Goal: Navigation & Orientation: Find specific page/section

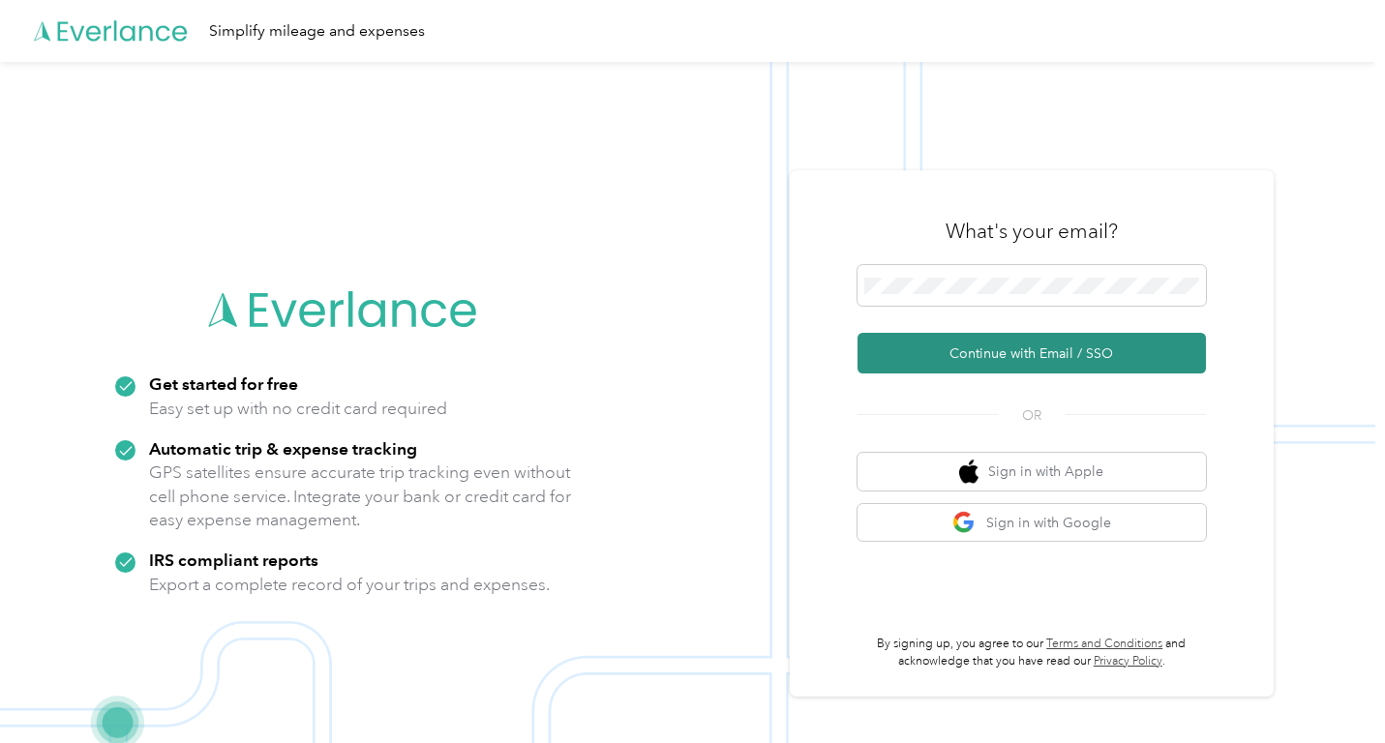
click at [989, 343] on button "Continue with Email / SSO" at bounding box center [1031, 353] width 348 height 41
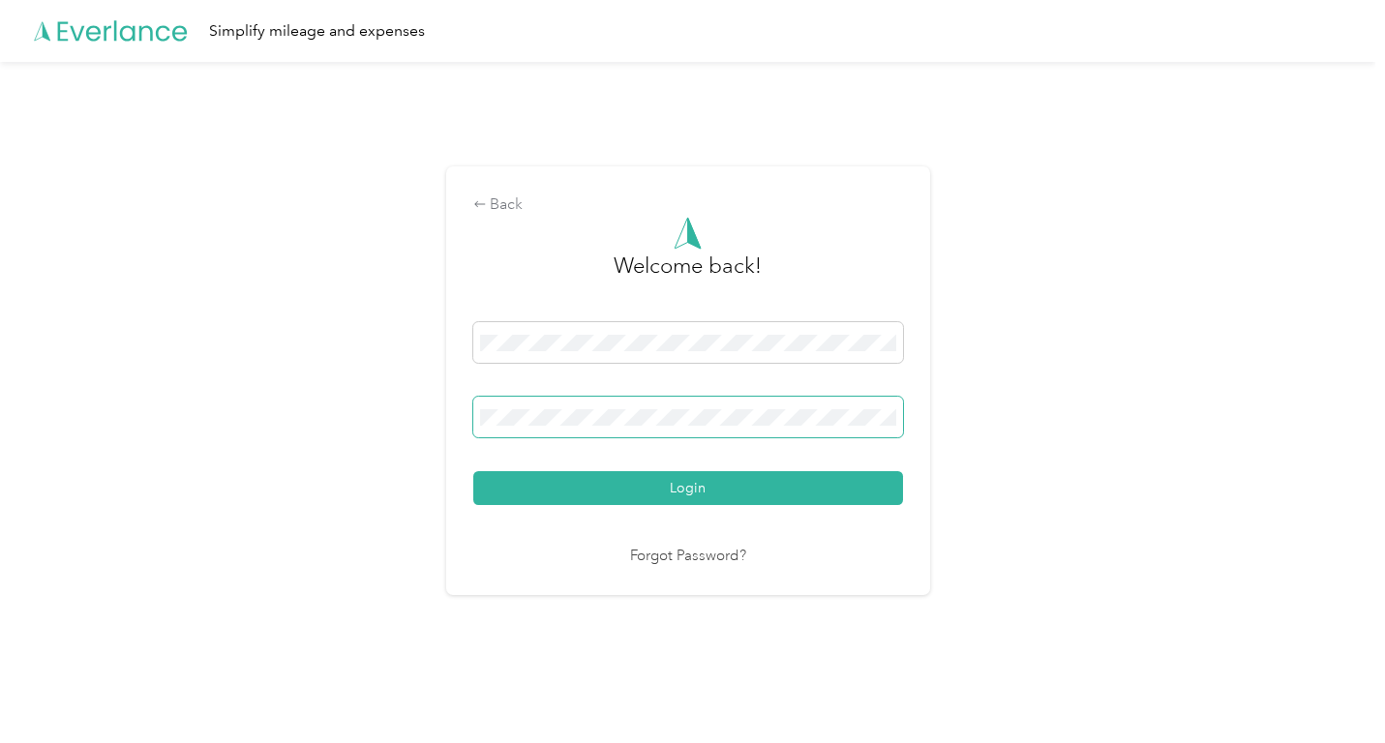
click at [548, 405] on span at bounding box center [688, 417] width 430 height 41
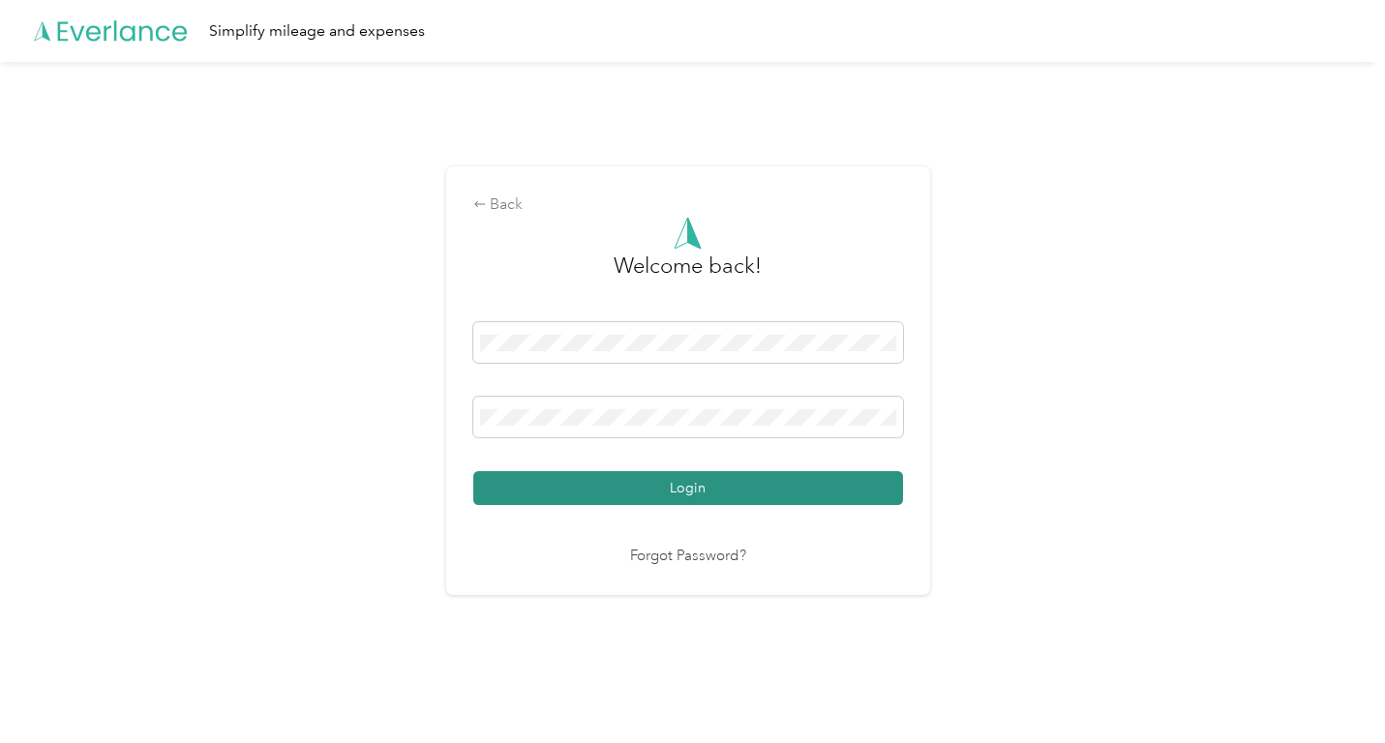
click at [570, 480] on button "Login" at bounding box center [688, 488] width 430 height 34
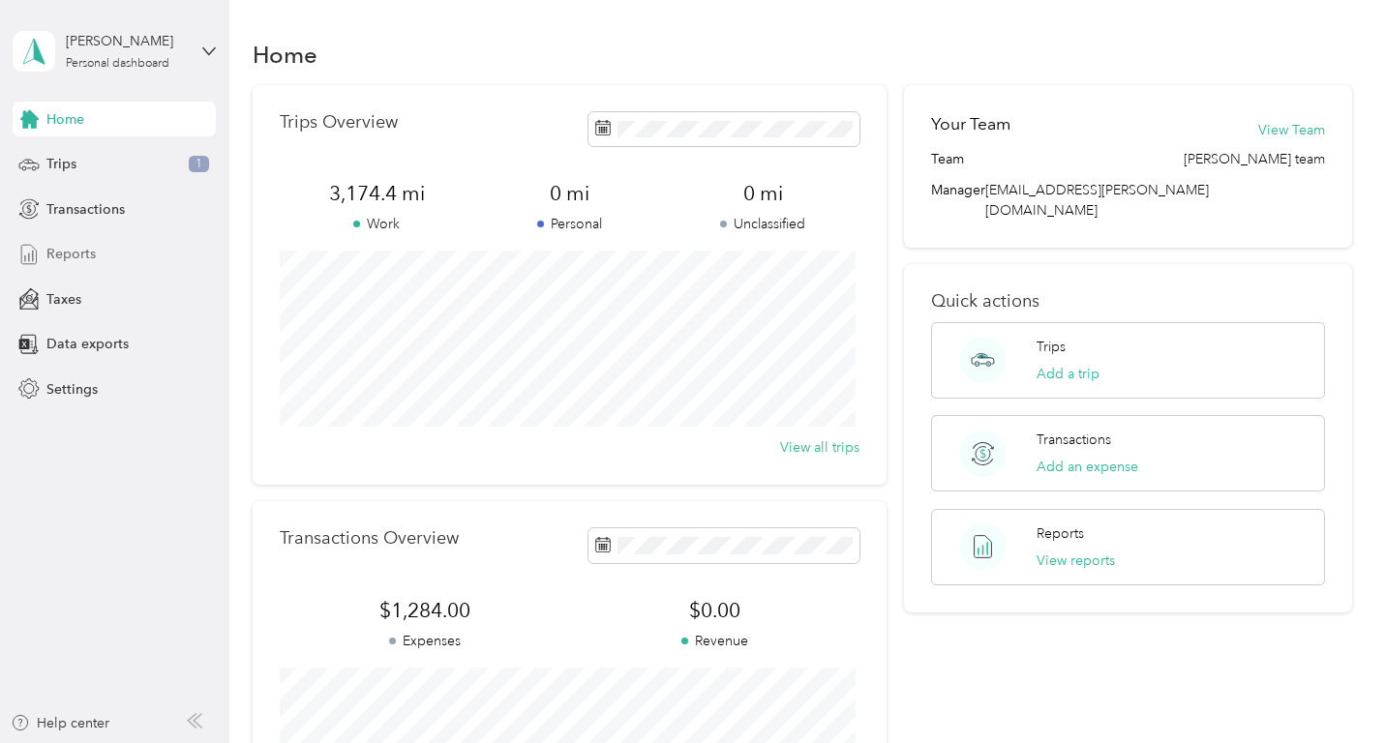
click at [80, 243] on div "Reports" at bounding box center [114, 254] width 203 height 35
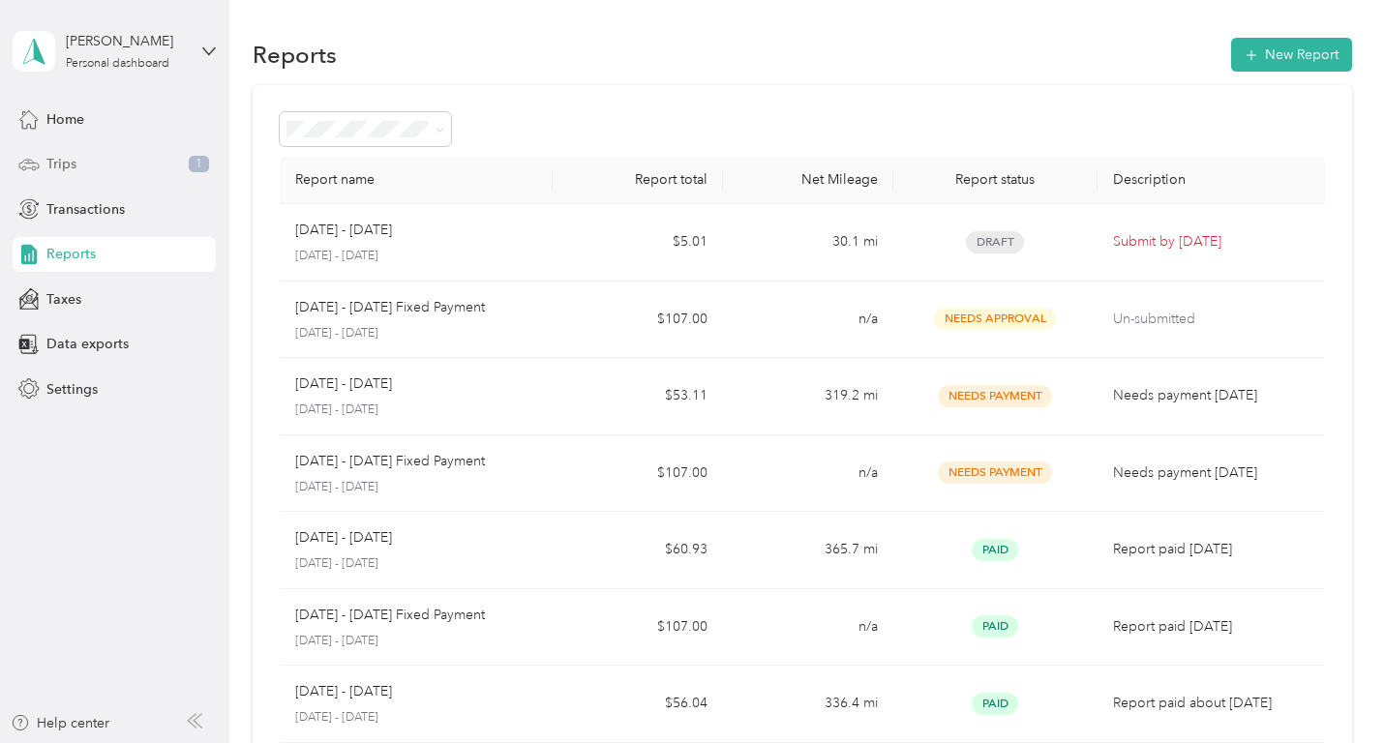
click at [75, 165] on span "Trips" at bounding box center [61, 164] width 30 height 20
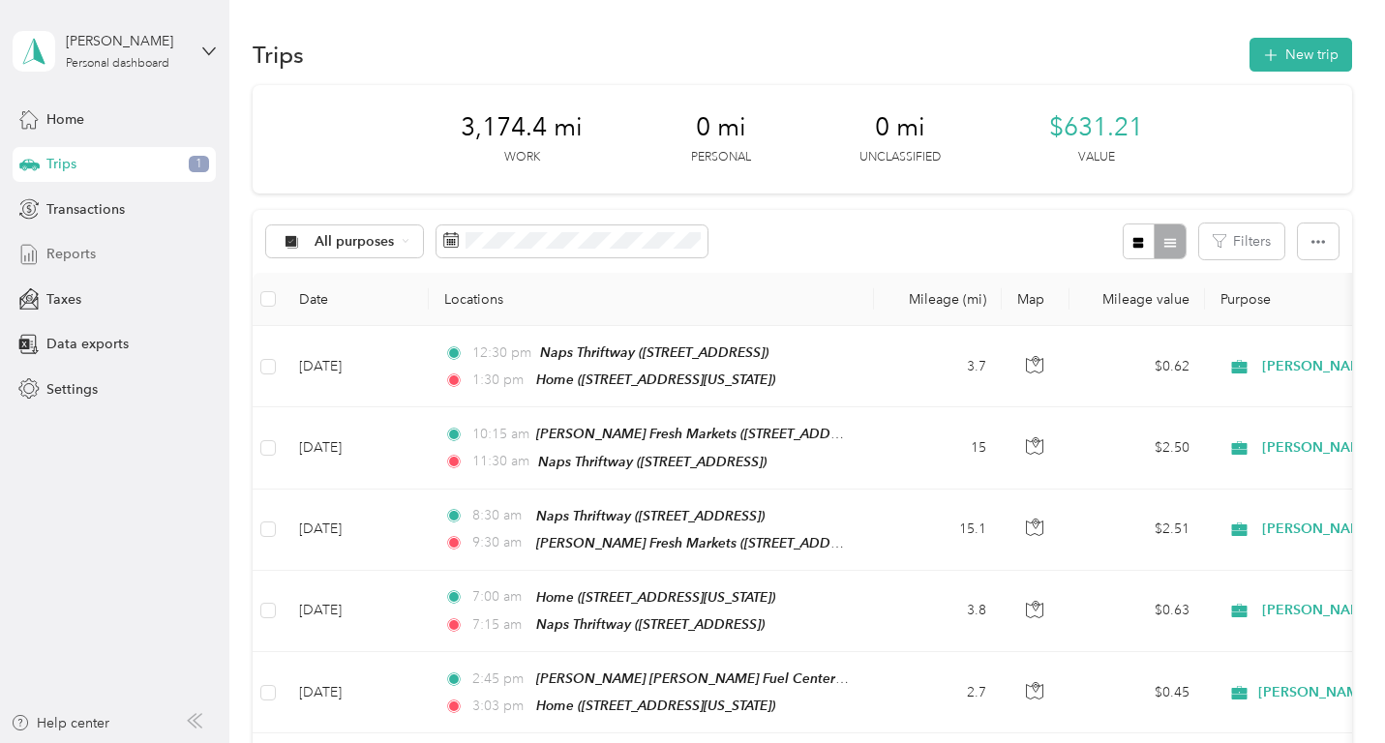
click at [82, 254] on span "Reports" at bounding box center [70, 254] width 49 height 20
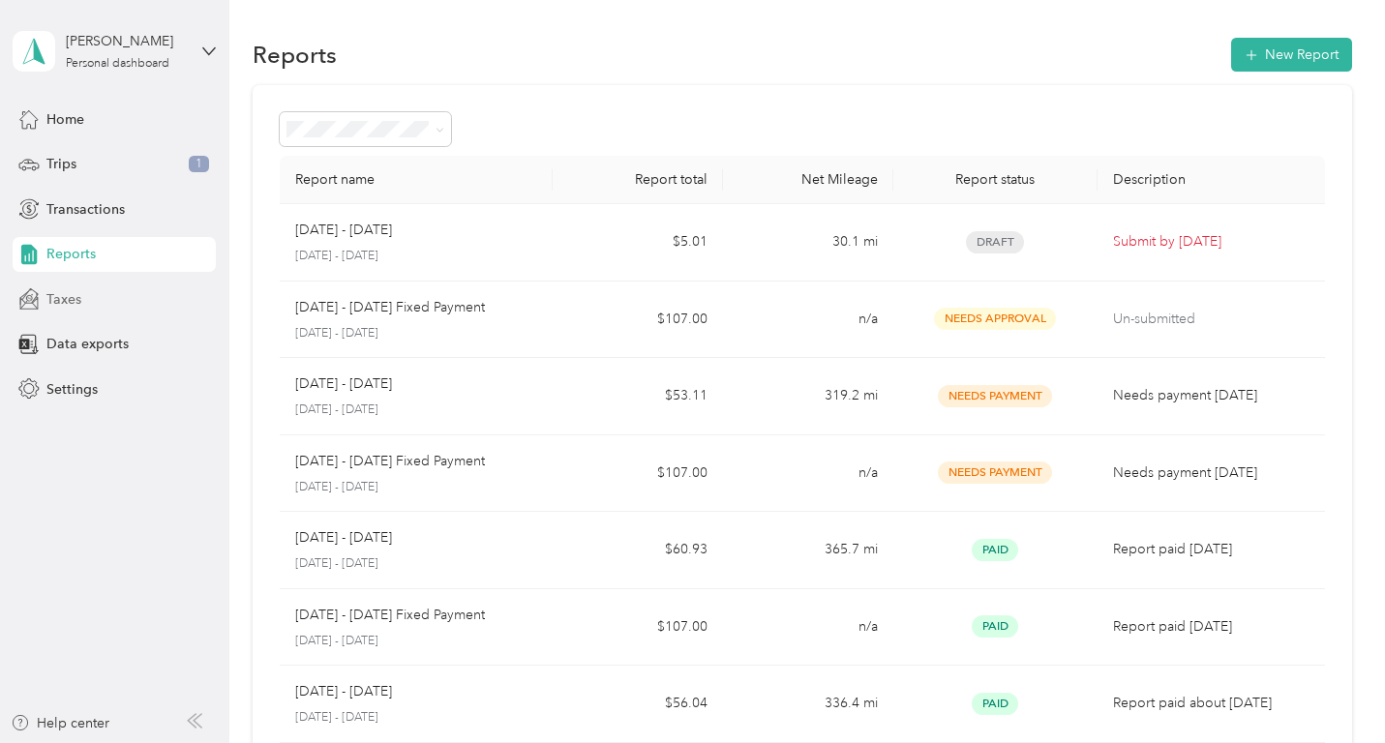
click at [71, 294] on span "Taxes" at bounding box center [63, 299] width 35 height 20
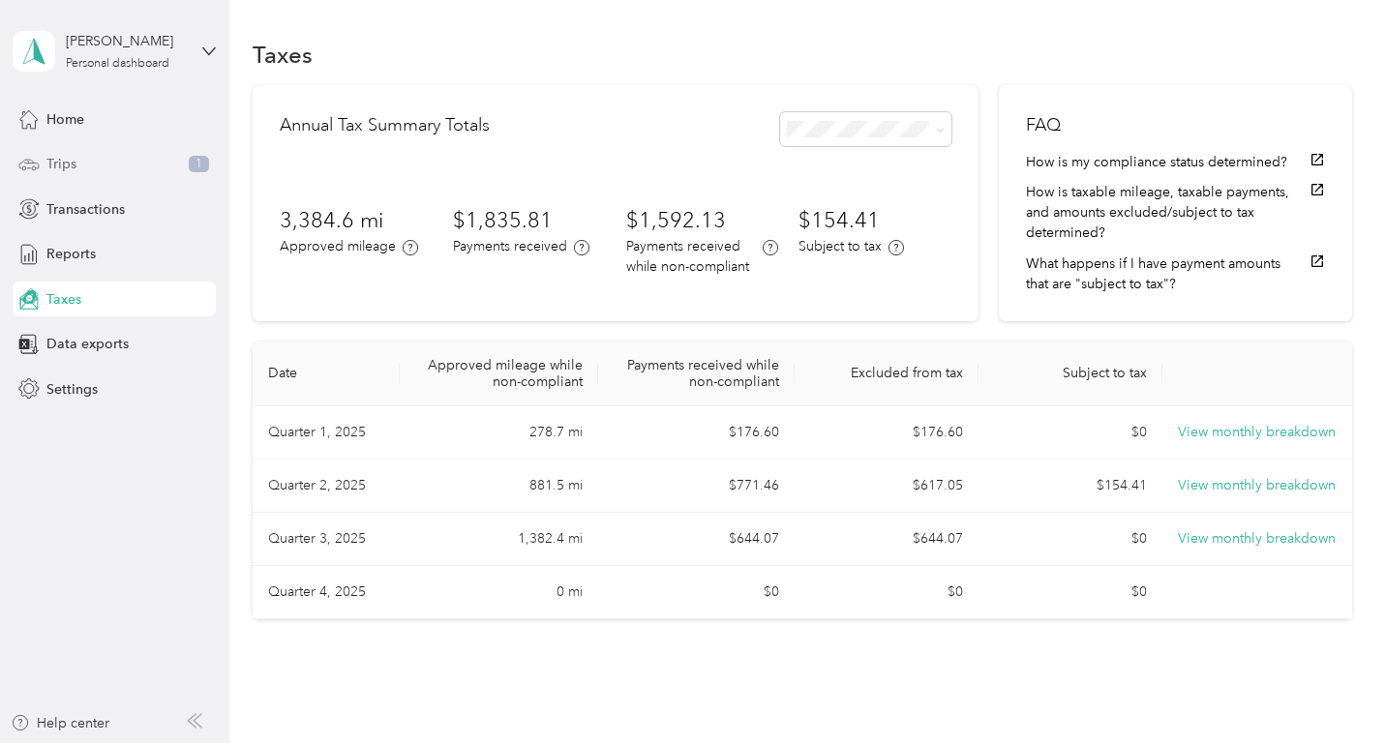
click at [74, 163] on span "Trips" at bounding box center [61, 164] width 30 height 20
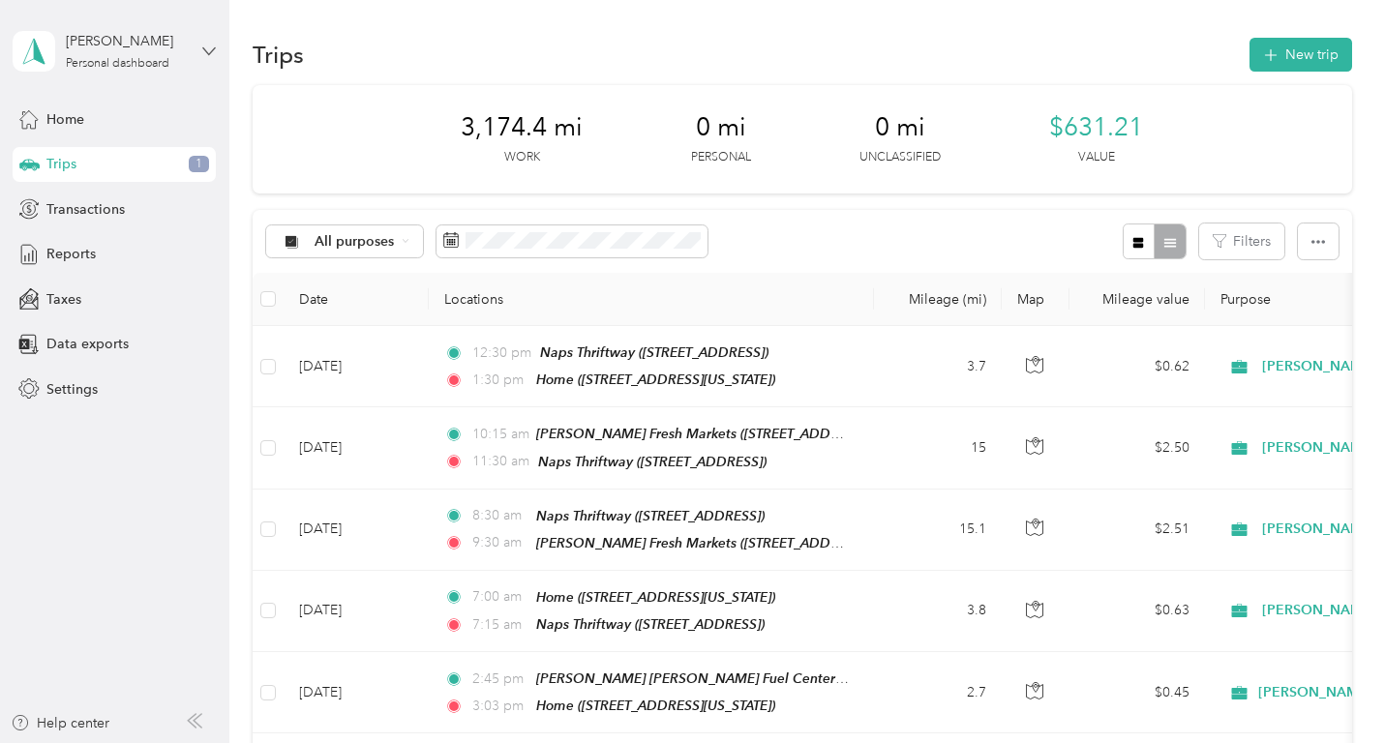
click at [211, 49] on icon at bounding box center [209, 52] width 14 height 14
click at [158, 316] on div "Home Trips 1 Transactions Reports Taxes Data exports Settings" at bounding box center [114, 254] width 203 height 305
click at [103, 343] on span "Data exports" at bounding box center [87, 344] width 82 height 20
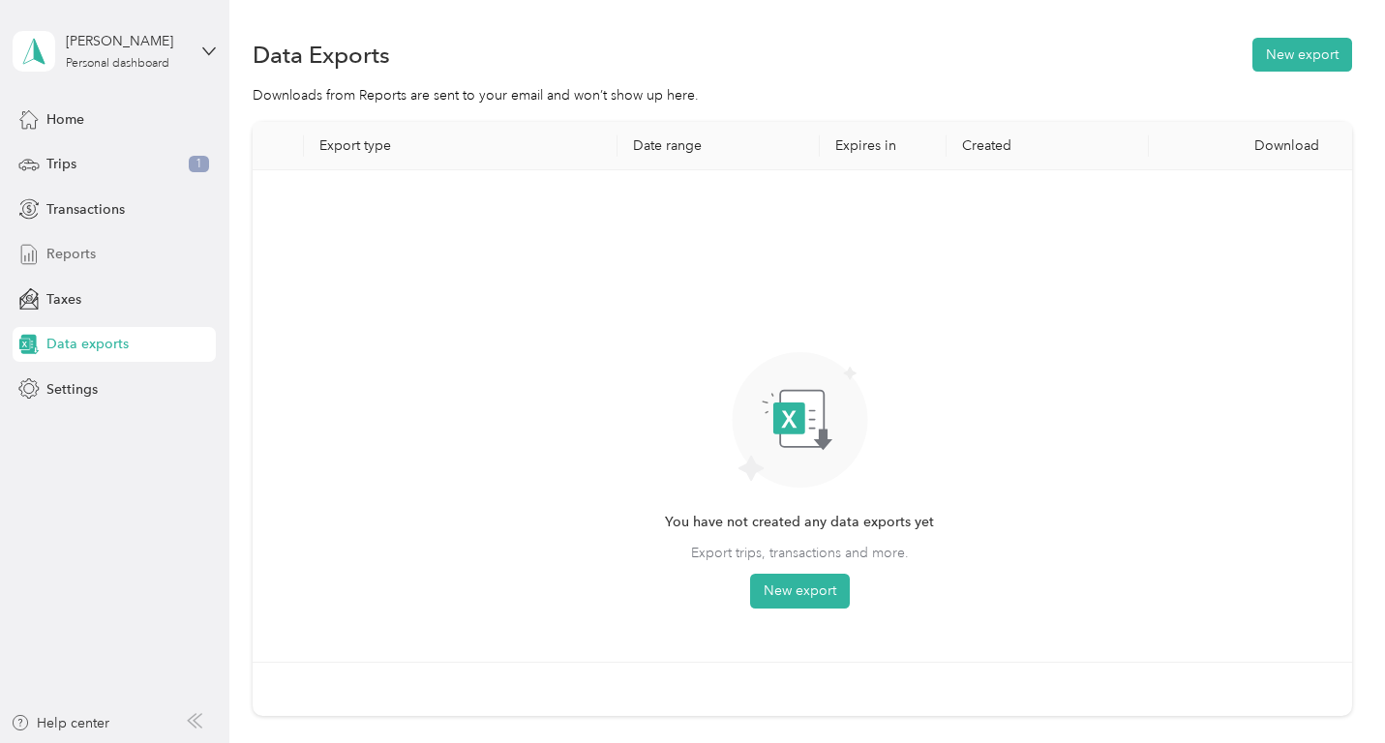
click at [80, 253] on span "Reports" at bounding box center [70, 254] width 49 height 20
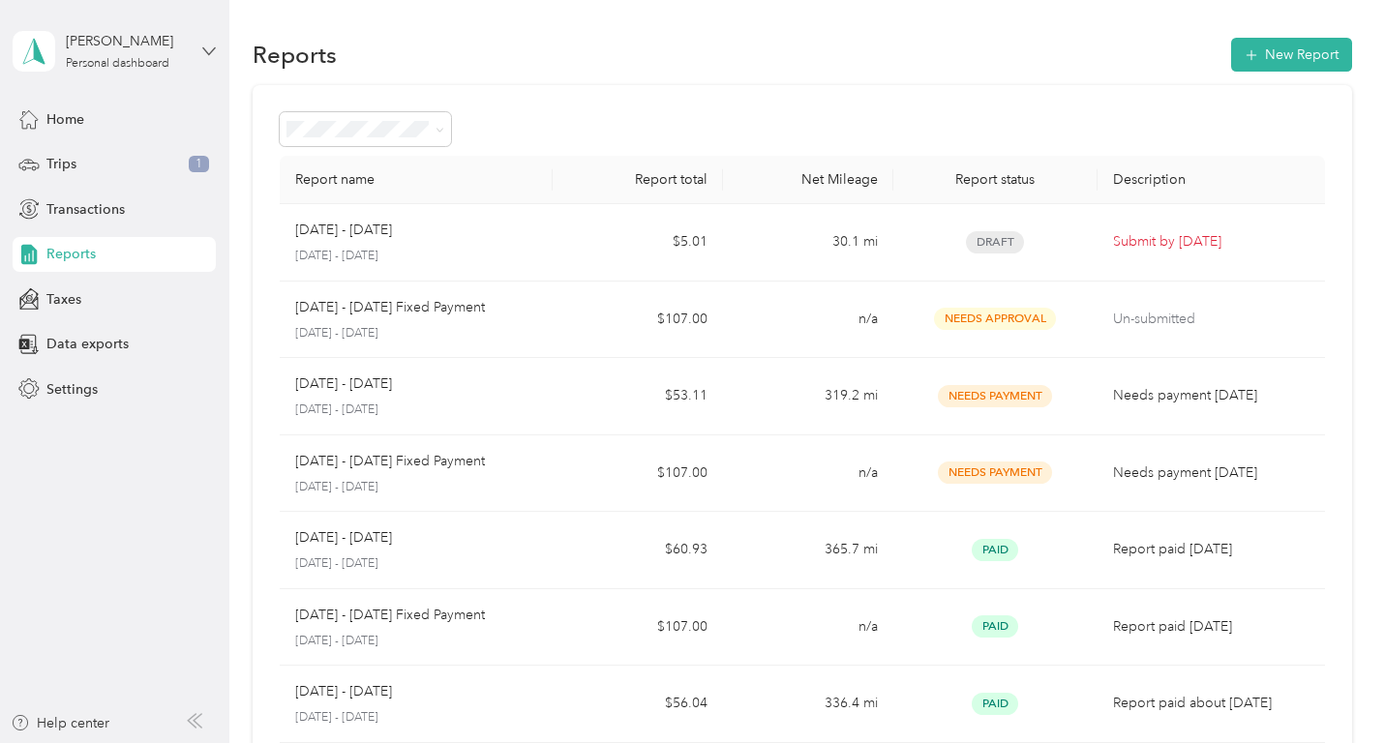
click at [210, 49] on icon at bounding box center [209, 52] width 14 height 14
click at [85, 162] on div "Log out" at bounding box center [272, 155] width 490 height 34
